Goal: Information Seeking & Learning: Learn about a topic

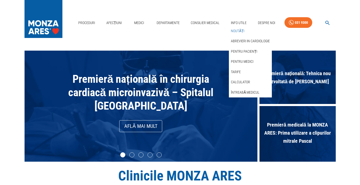
click at [239, 32] on link "Noutăți" at bounding box center [237, 31] width 15 height 8
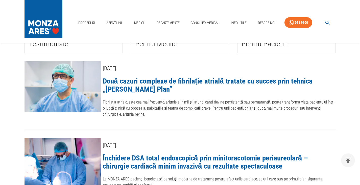
scroll to position [101, 0]
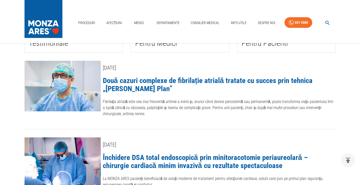
click at [154, 83] on link "Două cazuri complexe de fibrilație atrială tratate cu succes prin tehnica „[PER…" at bounding box center [208, 84] width 210 height 17
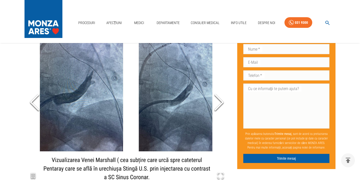
scroll to position [632, 0]
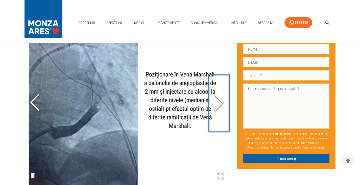
click at [216, 88] on icon "Next Slide" at bounding box center [219, 102] width 15 height 30
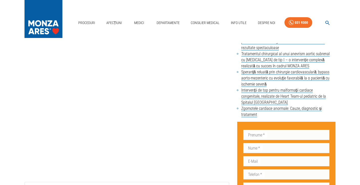
scroll to position [0, 0]
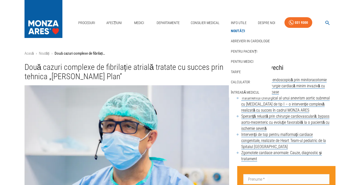
click at [242, 31] on link "Noutăți" at bounding box center [238, 31] width 16 height 8
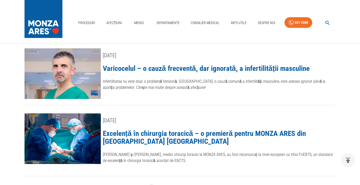
scroll to position [683, 0]
